Goal: Task Accomplishment & Management: Manage account settings

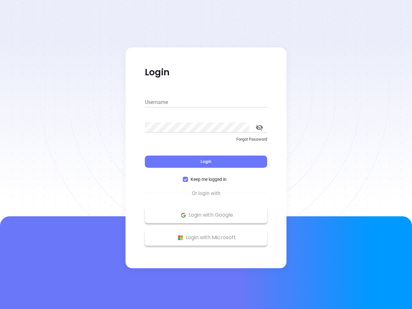
click at [206, 154] on div "Login" at bounding box center [206, 158] width 122 height 20
click at [206, 102] on input "Username" at bounding box center [206, 102] width 122 height 10
click at [259, 127] on icon "toggle password visibility" at bounding box center [259, 128] width 7 height 6
click at [206, 162] on span "Login" at bounding box center [205, 161] width 11 height 5
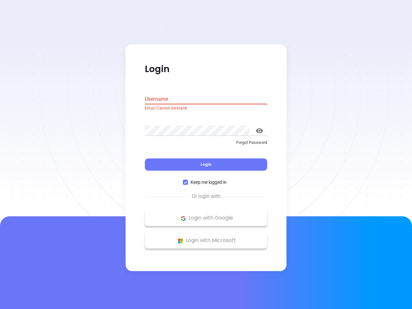
click at [206, 179] on span "Keep me logged in" at bounding box center [208, 182] width 41 height 7
click at [188, 180] on input "Keep me logged in" at bounding box center [185, 182] width 5 height 5
checkbox input "false"
click at [206, 215] on p "Login with Google" at bounding box center [206, 218] width 116 height 10
click at [206, 237] on p "Login with Microsoft" at bounding box center [206, 241] width 116 height 10
